Goal: Find specific page/section: Find specific page/section

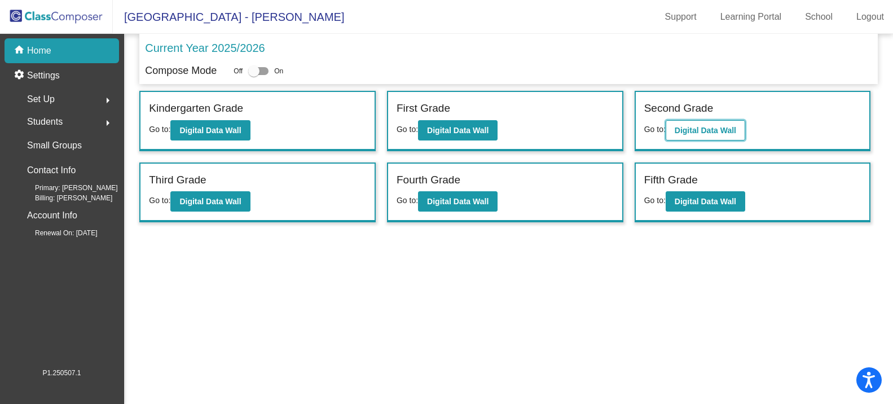
click at [701, 126] on b "Digital Data Wall" at bounding box center [704, 130] width 61 height 9
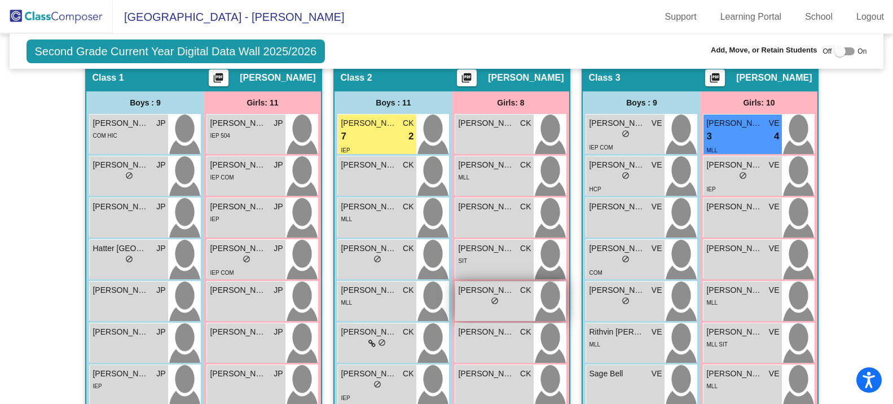
scroll to position [306, 0]
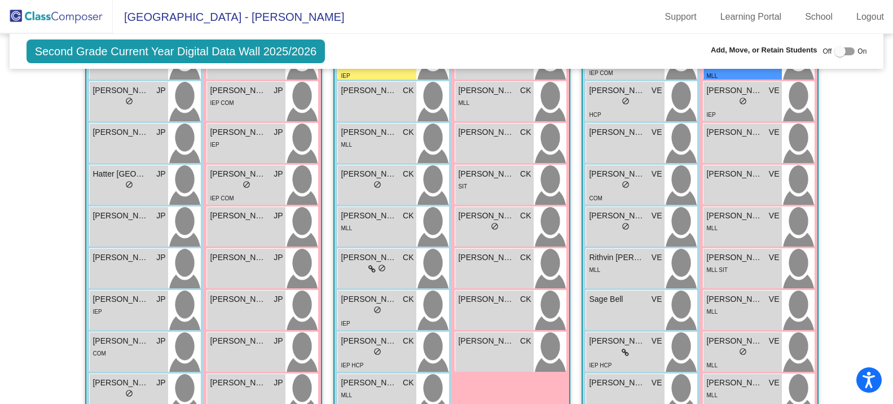
click at [60, 3] on img at bounding box center [56, 16] width 113 height 33
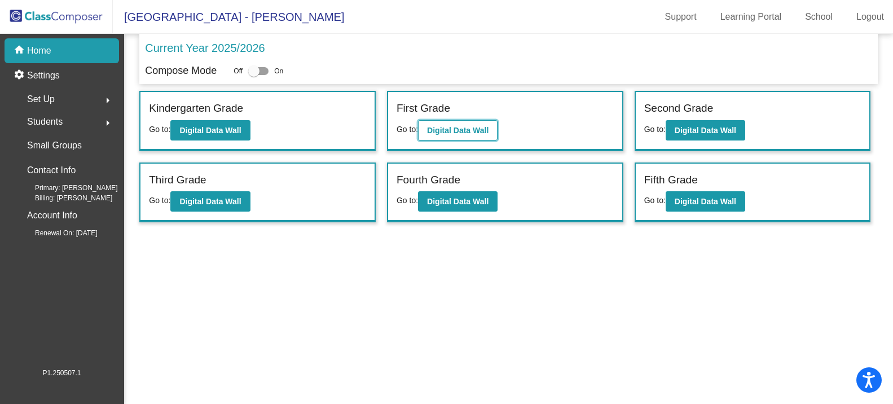
click at [449, 125] on button "Digital Data Wall" at bounding box center [458, 130] width 80 height 20
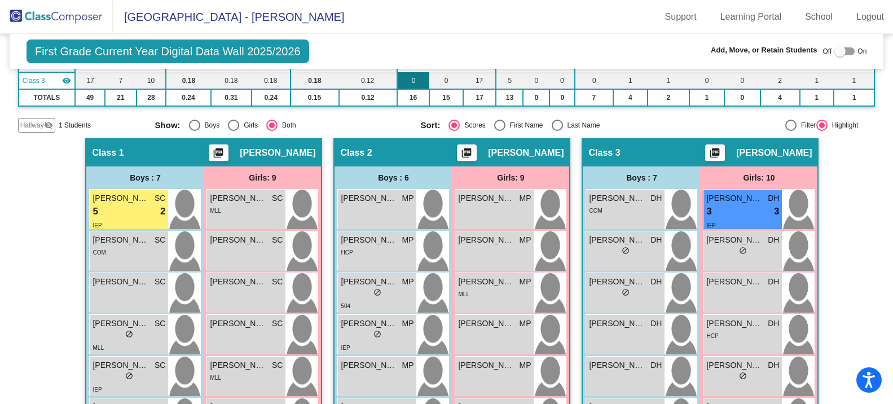
scroll to position [169, 0]
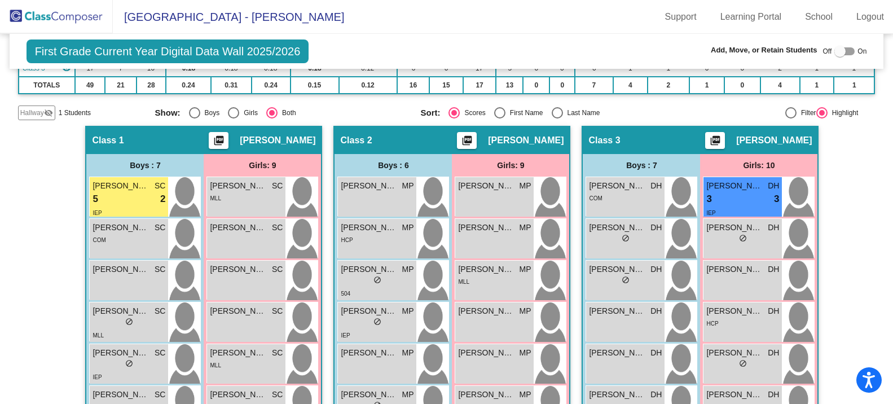
click at [77, 16] on img at bounding box center [56, 16] width 113 height 33
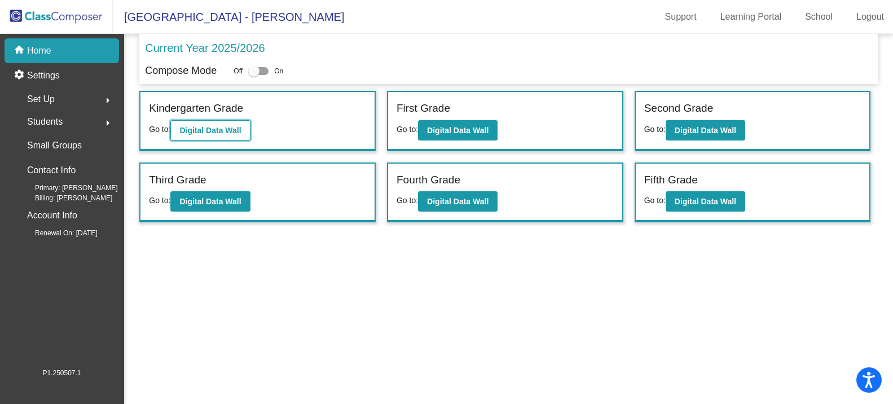
click at [210, 133] on b "Digital Data Wall" at bounding box center [209, 130] width 61 height 9
